Goal: Task Accomplishment & Management: Use online tool/utility

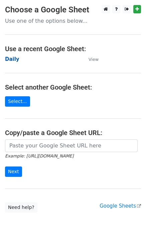
click at [12, 60] on strong "Daily" at bounding box center [12, 59] width 14 height 6
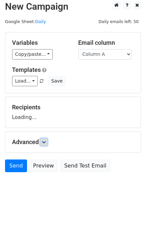
drag, startPoint x: 44, startPoint y: 138, endPoint x: 50, endPoint y: 139, distance: 5.6
click at [44, 139] on link at bounding box center [43, 142] width 7 height 7
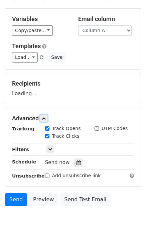
scroll to position [54, 0]
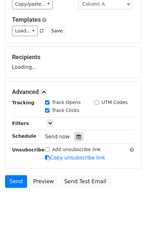
click at [78, 137] on div at bounding box center [78, 137] width 9 height 9
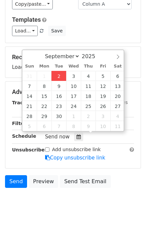
type input "2025-09-02 12:00"
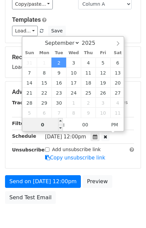
type input "01"
type input "2025-09-02 13:00"
click at [115, 180] on div "Send on Sep 2 at 12:00pm Preview Send Test Email" at bounding box center [73, 191] width 146 height 32
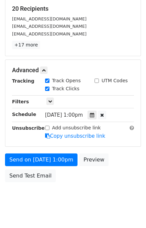
scroll to position [112, 0]
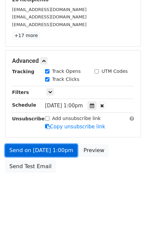
click at [34, 150] on link "Send on Sep 2 at 1:00pm" at bounding box center [41, 150] width 73 height 13
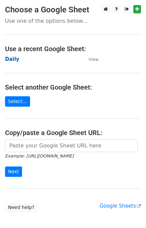
click at [12, 60] on strong "Daily" at bounding box center [12, 59] width 14 height 6
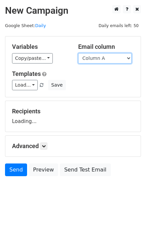
click at [101, 58] on select "Column A Column B Column C Column D Column E" at bounding box center [105, 58] width 54 height 10
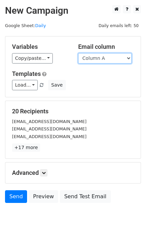
click at [101, 54] on select "Column A Column B Column C Column D Column E" at bounding box center [105, 58] width 54 height 10
select select "Column B"
click at [78, 53] on select "Column A Column B Column C Column D Column E" at bounding box center [105, 58] width 54 height 10
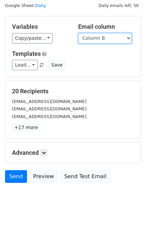
scroll to position [31, 0]
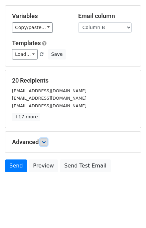
click at [46, 141] on icon at bounding box center [44, 142] width 4 height 4
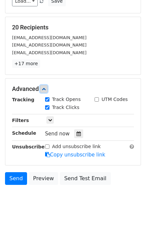
scroll to position [87, 0]
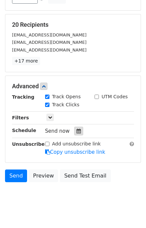
click at [74, 127] on div at bounding box center [78, 131] width 9 height 9
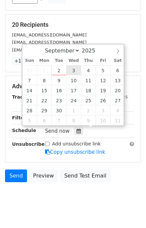
type input "2025-09-03 12:00"
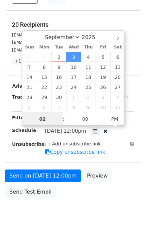
type input "02"
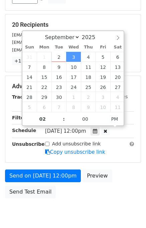
type input "2025-09-03 14:00"
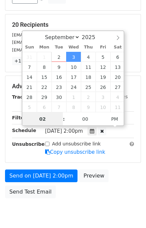
scroll to position [85, 0]
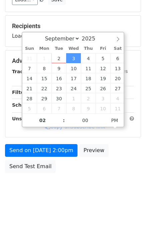
click at [91, 178] on body "New Campaign Daily emails left: 50 Google Sheet: Daily Variables Copy/paste... …" at bounding box center [73, 61] width 146 height 283
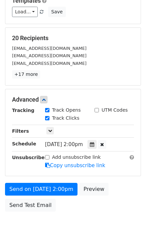
scroll to position [112, 0]
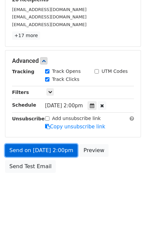
click at [47, 148] on link "Send on Sep 3 at 2:00pm" at bounding box center [41, 150] width 73 height 13
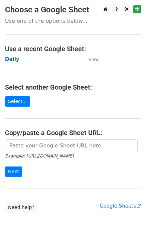
click at [12, 57] on strong "Daily" at bounding box center [12, 59] width 14 height 6
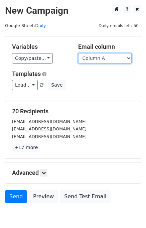
click at [111, 59] on select "Column A Column B Column C Column D Column E" at bounding box center [105, 58] width 54 height 10
select select "Column C"
click at [78, 53] on select "Column A Column B Column C Column D Column E" at bounding box center [105, 58] width 54 height 10
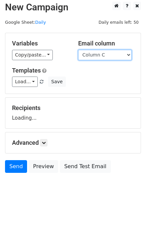
scroll to position [4, 0]
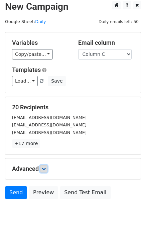
click at [48, 166] on link at bounding box center [43, 168] width 7 height 7
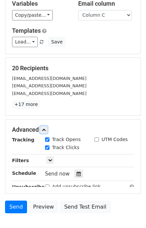
scroll to position [76, 0]
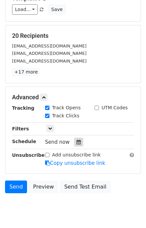
click at [78, 141] on div at bounding box center [78, 142] width 9 height 9
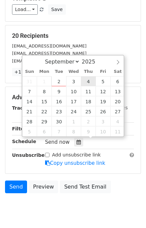
type input "2025-09-04 12:00"
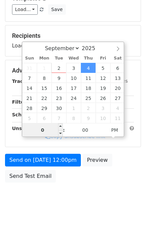
type input "03"
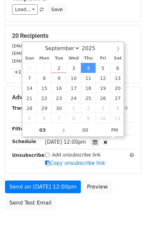
type input "2025-09-04 15:00"
click at [126, 189] on div "Send on Sep 4 at 12:00pm Preview Send Test Email" at bounding box center [73, 197] width 146 height 32
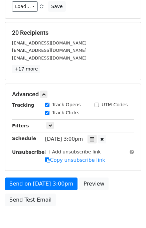
scroll to position [85, 0]
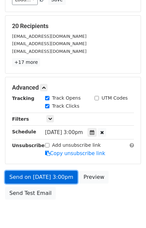
click at [37, 175] on link "Send on Sep 4 at 3:00pm" at bounding box center [41, 177] width 73 height 13
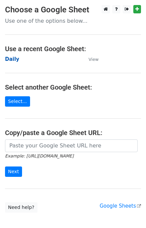
click at [14, 61] on strong "Daily" at bounding box center [12, 59] width 14 height 6
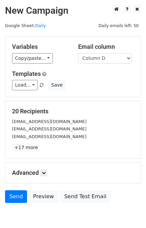
select select "Column D"
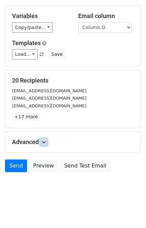
click at [44, 142] on icon at bounding box center [44, 142] width 4 height 4
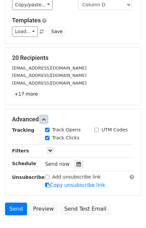
scroll to position [79, 0]
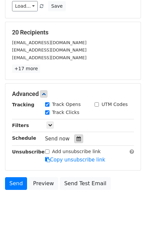
click at [77, 137] on icon at bounding box center [79, 139] width 4 height 5
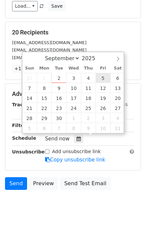
type input "2025-09-05 12:00"
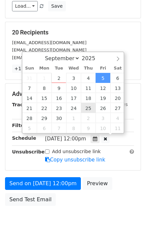
scroll to position [0, 0]
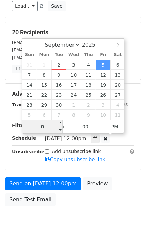
type input "04"
type input "2025-09-05 16:00"
click at [119, 180] on div "Send on Sep 5 at 12:00pm Preview Send Test Email" at bounding box center [73, 193] width 146 height 32
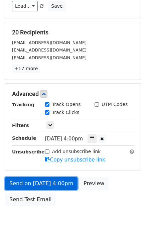
click at [33, 180] on link "Send on Sep 5 at 4:00pm" at bounding box center [41, 183] width 73 height 13
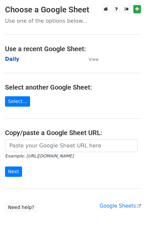
click at [12, 58] on strong "Daily" at bounding box center [12, 59] width 14 height 6
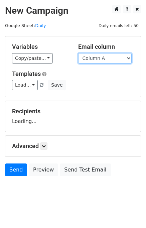
click at [107, 58] on select "Column A Column B Column C Column D Column E" at bounding box center [105, 58] width 54 height 10
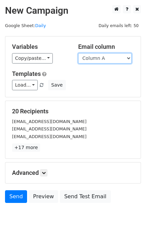
select select "Column E"
click at [78, 53] on select "Column A Column B Column C Column D Column E" at bounding box center [105, 58] width 54 height 10
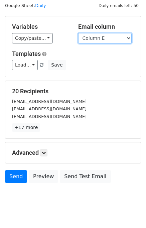
scroll to position [31, 0]
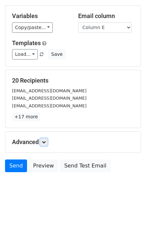
drag, startPoint x: 46, startPoint y: 142, endPoint x: 56, endPoint y: 142, distance: 10.7
click at [46, 142] on icon at bounding box center [44, 142] width 4 height 4
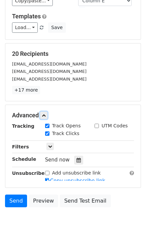
scroll to position [73, 0]
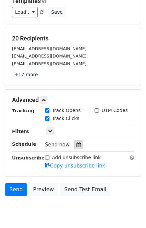
click at [77, 143] on icon at bounding box center [79, 145] width 4 height 5
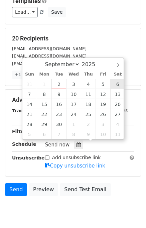
type input "[DATE] 12:00"
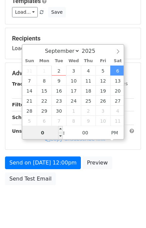
type input "05"
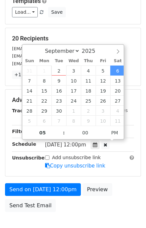
type input "[DATE] 17:00"
click at [123, 188] on div "Send on [DATE] 12:00pm Preview Send Test Email" at bounding box center [73, 199] width 146 height 32
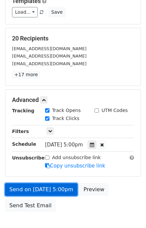
click at [40, 186] on link "Send on [DATE] 5:00pm" at bounding box center [41, 189] width 73 height 13
